Goal: Transaction & Acquisition: Book appointment/travel/reservation

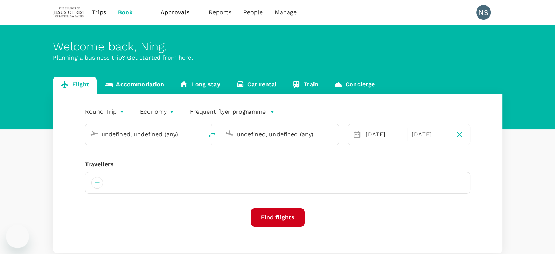
type input "Singapore Changi (SIN)"
type input "Taiwan Taoyuan Intl (TPE)"
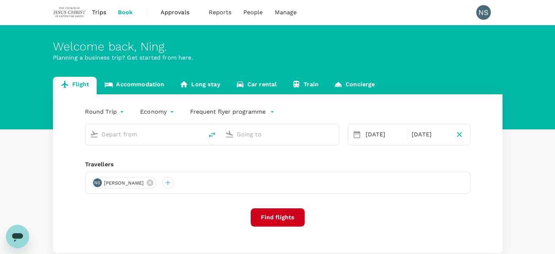
type input "Singapore Changi (SIN)"
type input "Taiwan Taoyuan Intl (TPE)"
type input "Singapore Changi (SIN)"
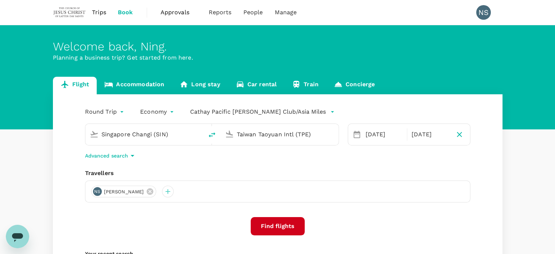
click at [267, 135] on input "Taiwan Taoyuan Intl (TPE)" at bounding box center [280, 133] width 86 height 11
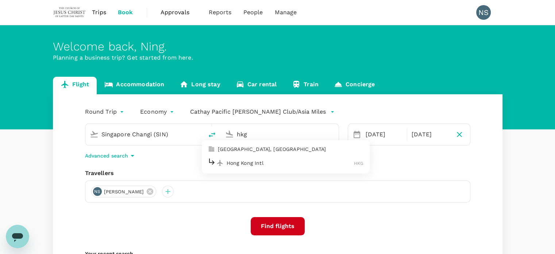
click at [270, 159] on p "Hong Kong Intl" at bounding box center [291, 162] width 128 height 7
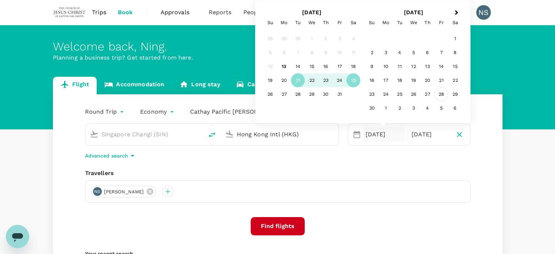
type input "Hong Kong Intl (HKG)"
click at [446, 95] on div "28" at bounding box center [441, 94] width 14 height 14
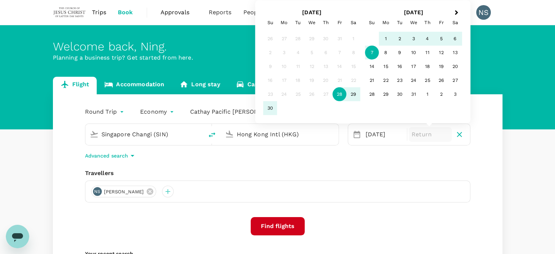
click at [371, 51] on div "7" at bounding box center [372, 53] width 14 height 14
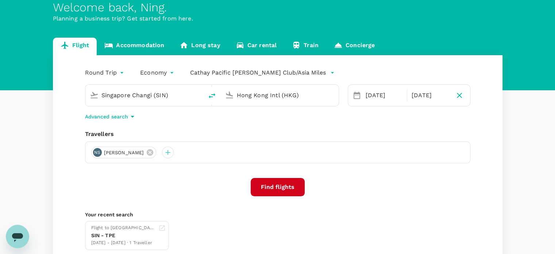
scroll to position [45, 0]
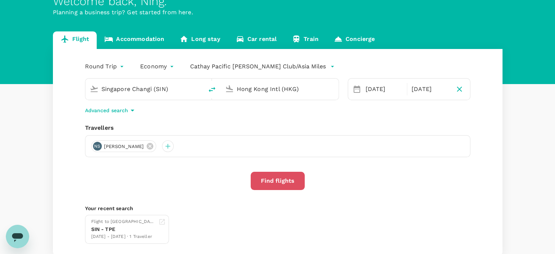
click at [274, 179] on button "Find flights" at bounding box center [278, 180] width 54 height 18
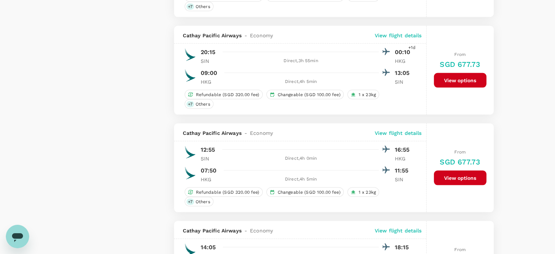
type input "1565"
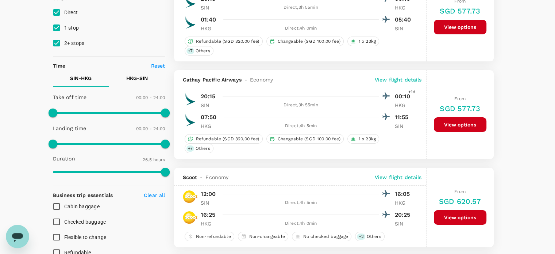
scroll to position [105, 0]
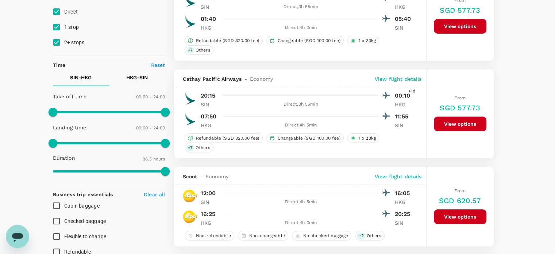
click at [138, 112] on span at bounding box center [109, 112] width 112 height 11
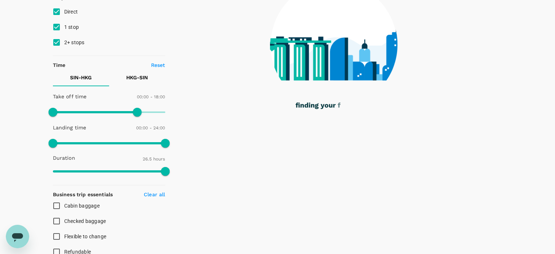
type input "1140"
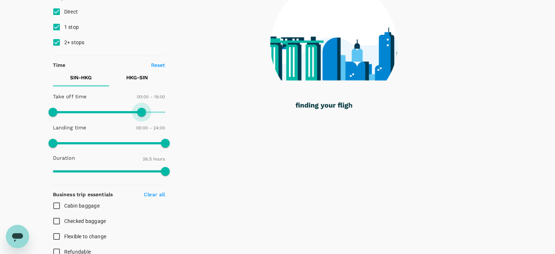
click at [142, 112] on span at bounding box center [141, 112] width 9 height 9
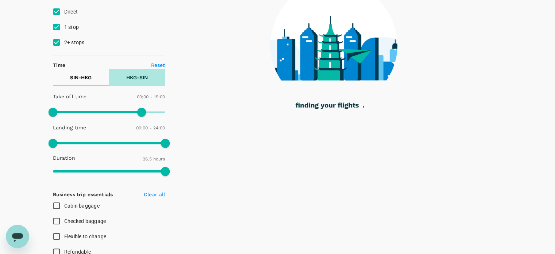
click at [135, 78] on p "HKG - SIN" at bounding box center [137, 77] width 22 height 7
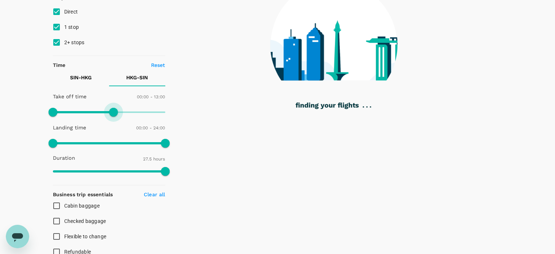
click at [113, 113] on span at bounding box center [109, 112] width 112 height 11
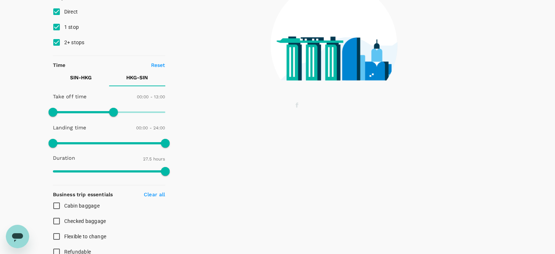
type input "1320"
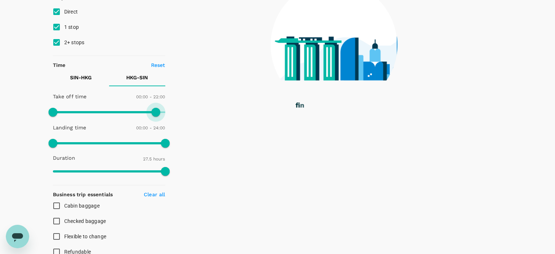
click at [155, 112] on span at bounding box center [109, 112] width 112 height 11
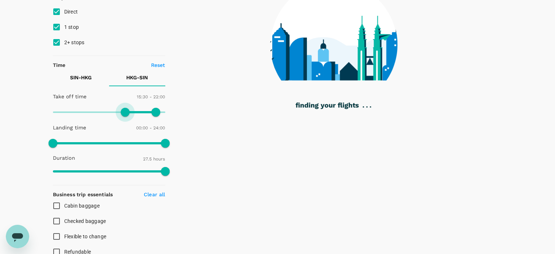
type input "900"
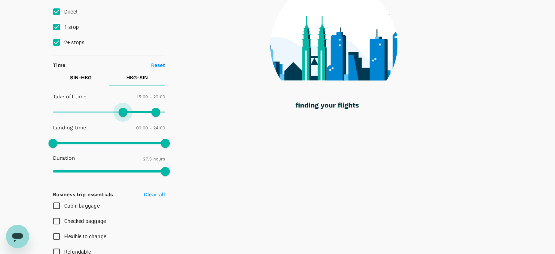
drag, startPoint x: 55, startPoint y: 112, endPoint x: 123, endPoint y: 121, distance: 68.5
click at [123, 121] on div "Take off time 15:00 - 22:00 Landing time 00:00 - 24:00 Duration 27.5 hours" at bounding box center [107, 134] width 115 height 90
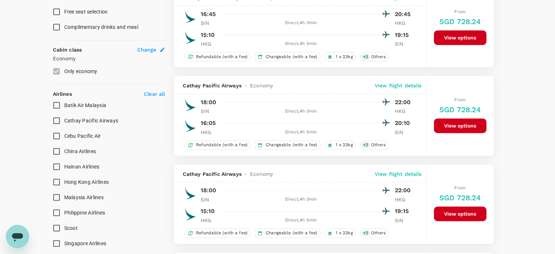
scroll to position [360, 0]
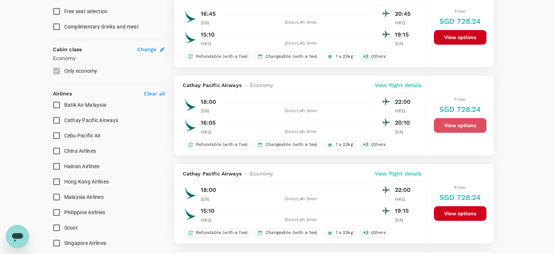
click at [463, 128] on button "View options" at bounding box center [460, 125] width 53 height 15
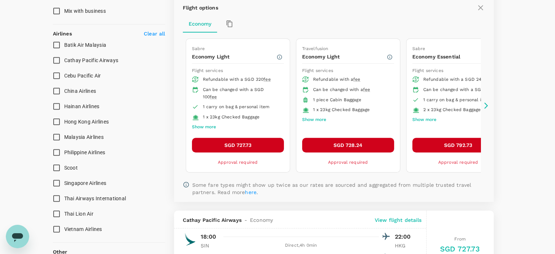
scroll to position [451, 0]
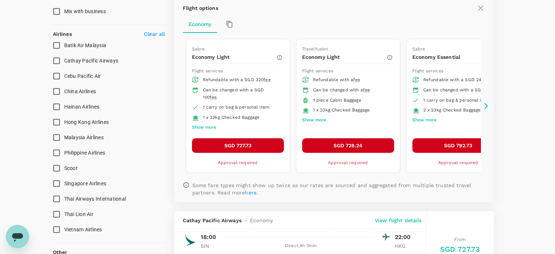
click at [486, 102] on icon at bounding box center [485, 105] width 7 height 7
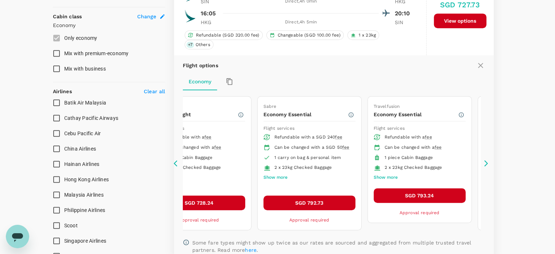
scroll to position [393, 0]
